Goal: Information Seeking & Learning: Learn about a topic

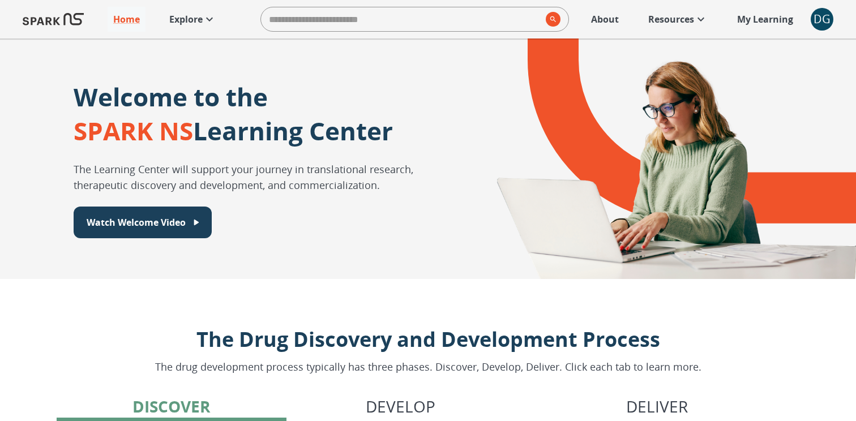
click at [195, 16] on p "Explore" at bounding box center [185, 19] width 33 height 14
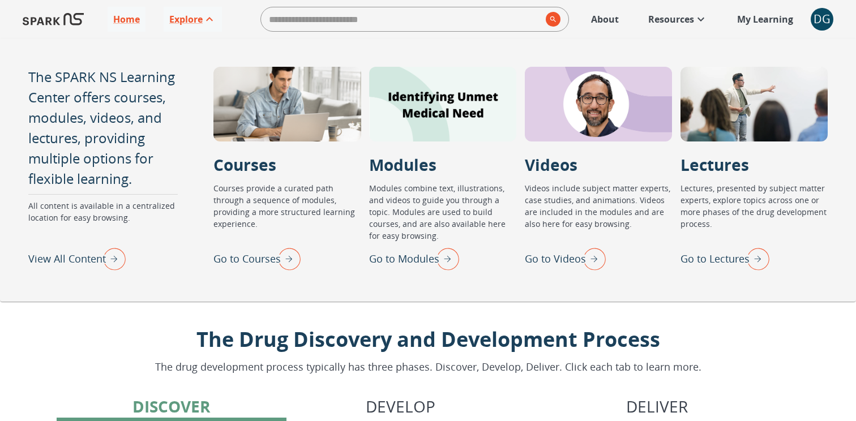
click at [272, 272] on img "Go to Courses" at bounding box center [286, 258] width 28 height 29
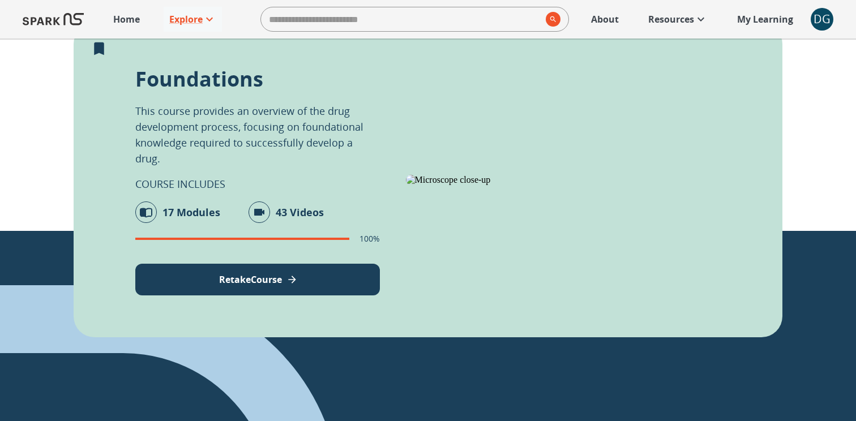
scroll to position [242, 0]
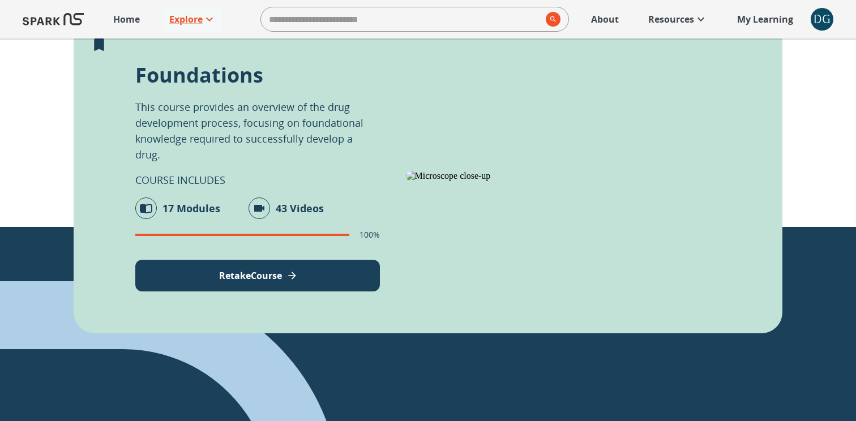
click at [231, 78] on p "Foundations" at bounding box center [199, 75] width 128 height 28
click at [187, 173] on p "COURSE INCLUDES" at bounding box center [180, 180] width 90 height 15
click at [222, 269] on p "Retake Course" at bounding box center [250, 276] width 63 height 14
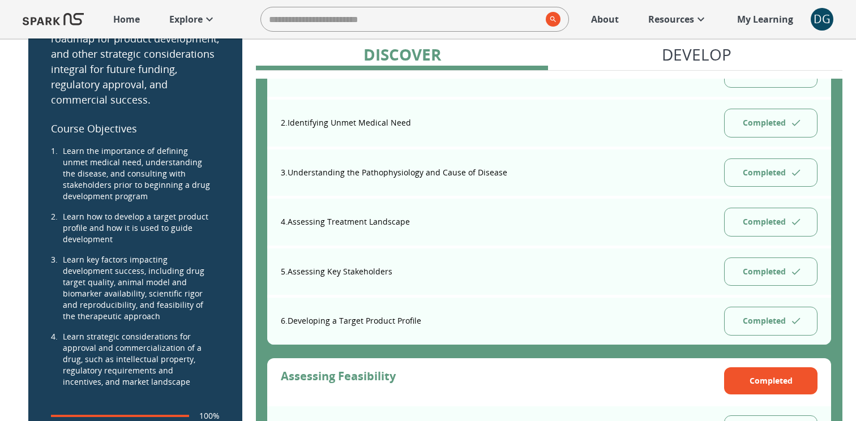
scroll to position [278, 0]
